Goal: Use online tool/utility: Utilize a website feature to perform a specific function

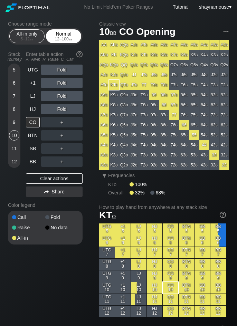
click at [69, 39] on span "bb" at bounding box center [71, 39] width 4 height 5
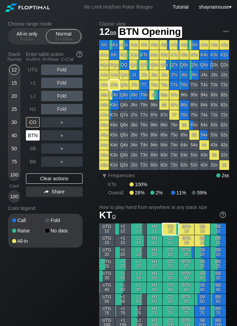
click at [37, 135] on div "BTN" at bounding box center [33, 135] width 14 height 10
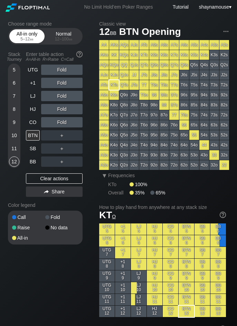
click at [27, 39] on div "5 – 12 bb" at bounding box center [26, 39] width 29 height 5
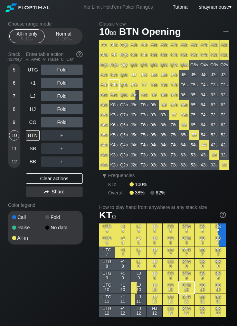
drag, startPoint x: 14, startPoint y: 137, endPoint x: 23, endPoint y: 137, distance: 8.6
click at [15, 138] on div "10" at bounding box center [14, 135] width 10 height 10
click at [46, 137] on div "A ✕" at bounding box center [47, 135] width 13 height 10
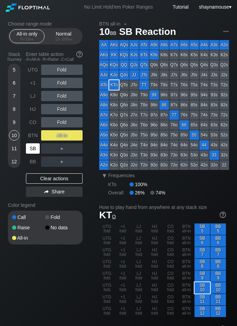
click at [31, 149] on div "SB" at bounding box center [33, 148] width 14 height 10
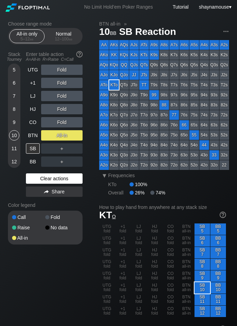
click at [73, 179] on div "Clear actions" at bounding box center [54, 178] width 57 height 10
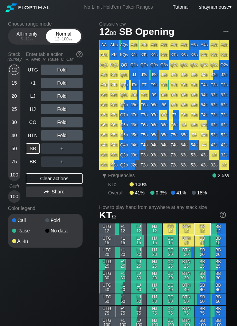
click at [69, 36] on div "Normal 12 – 100 bb" at bounding box center [64, 36] width 32 height 13
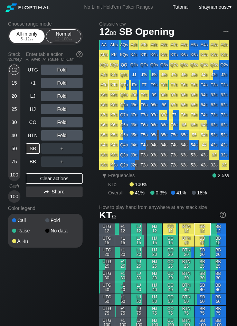
click at [27, 43] on div "All-in only 5 – 12 bb" at bounding box center [26, 36] width 35 height 14
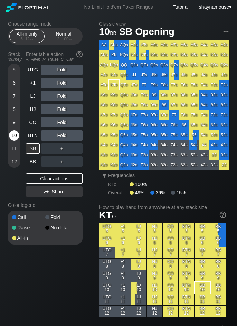
click at [12, 140] on div "10" at bounding box center [14, 136] width 10 height 13
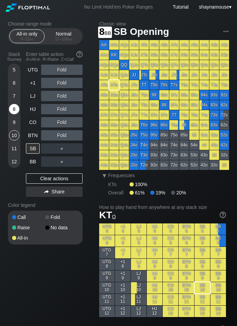
click at [10, 110] on div "8" at bounding box center [14, 109] width 10 height 10
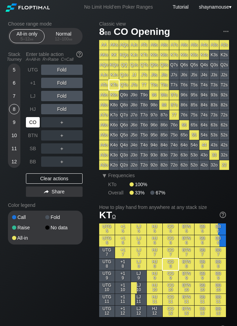
click at [29, 124] on div "CO" at bounding box center [33, 122] width 14 height 10
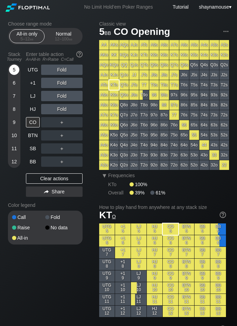
click at [14, 69] on div "5" at bounding box center [14, 69] width 10 height 10
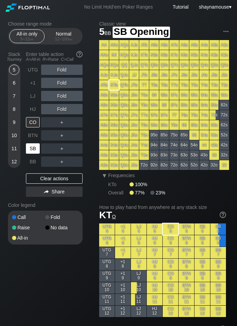
click at [37, 152] on div "SB" at bounding box center [33, 148] width 14 height 10
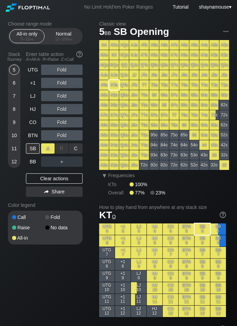
click at [45, 150] on div "A ✕" at bounding box center [47, 148] width 13 height 10
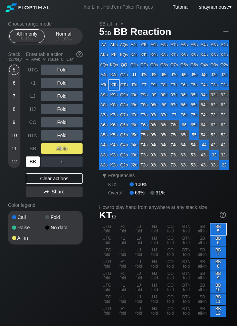
click at [35, 161] on div "BB" at bounding box center [33, 161] width 14 height 10
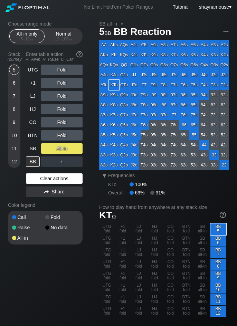
click at [73, 173] on div "Clear actions" at bounding box center [54, 178] width 57 height 10
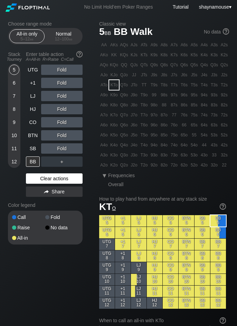
click at [73, 173] on div "Clear actions" at bounding box center [54, 178] width 57 height 10
